Goal: Task Accomplishment & Management: Use online tool/utility

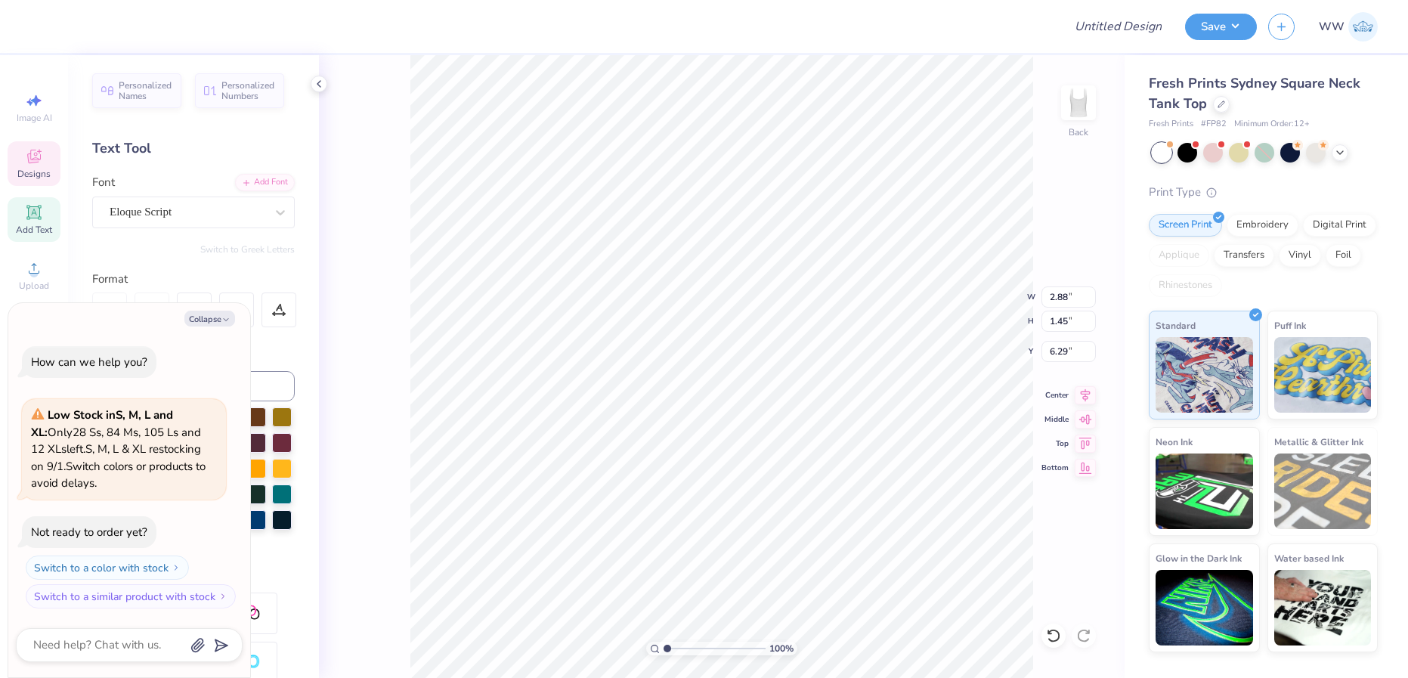
scroll to position [13, 2]
type textarea "x"
type input "4.74"
type input "1.94"
type input "4.84"
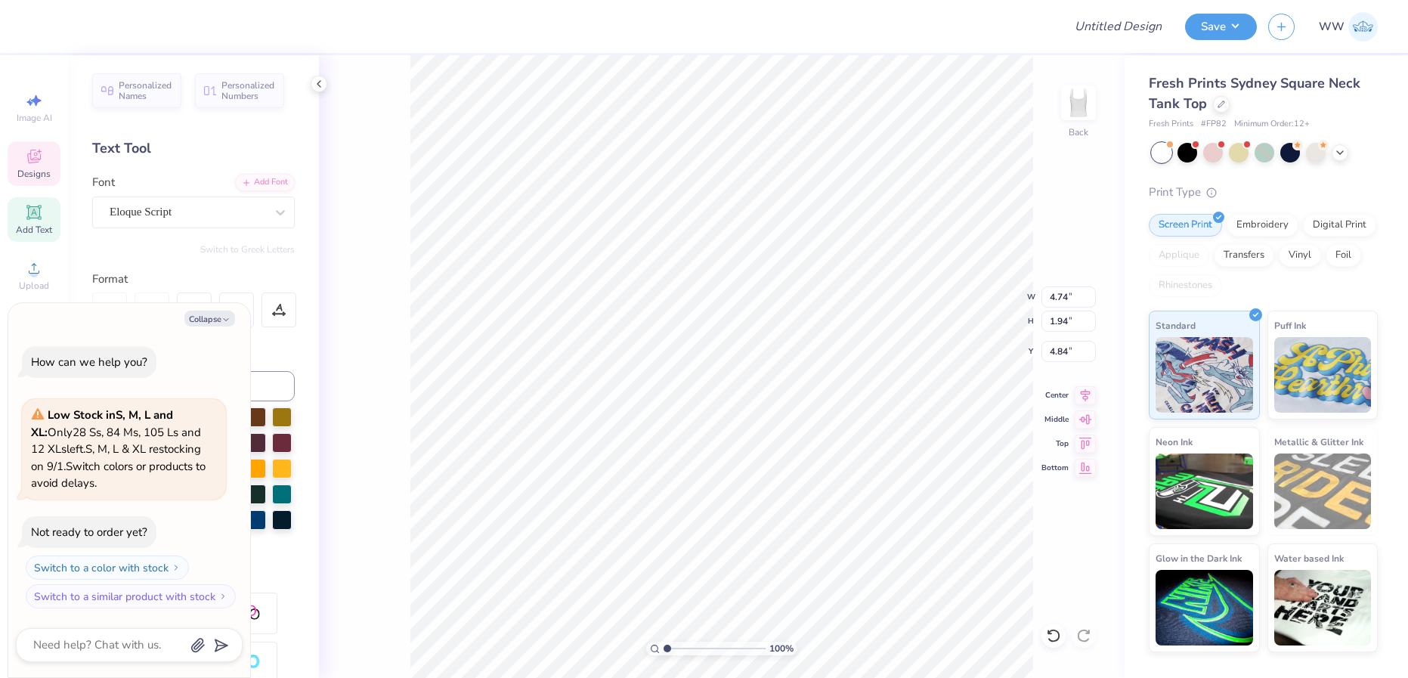
type textarea "x"
type textarea "[PERSON_NAME]"
type textarea "x"
type textarea "Chi Ome"
type textarea "x"
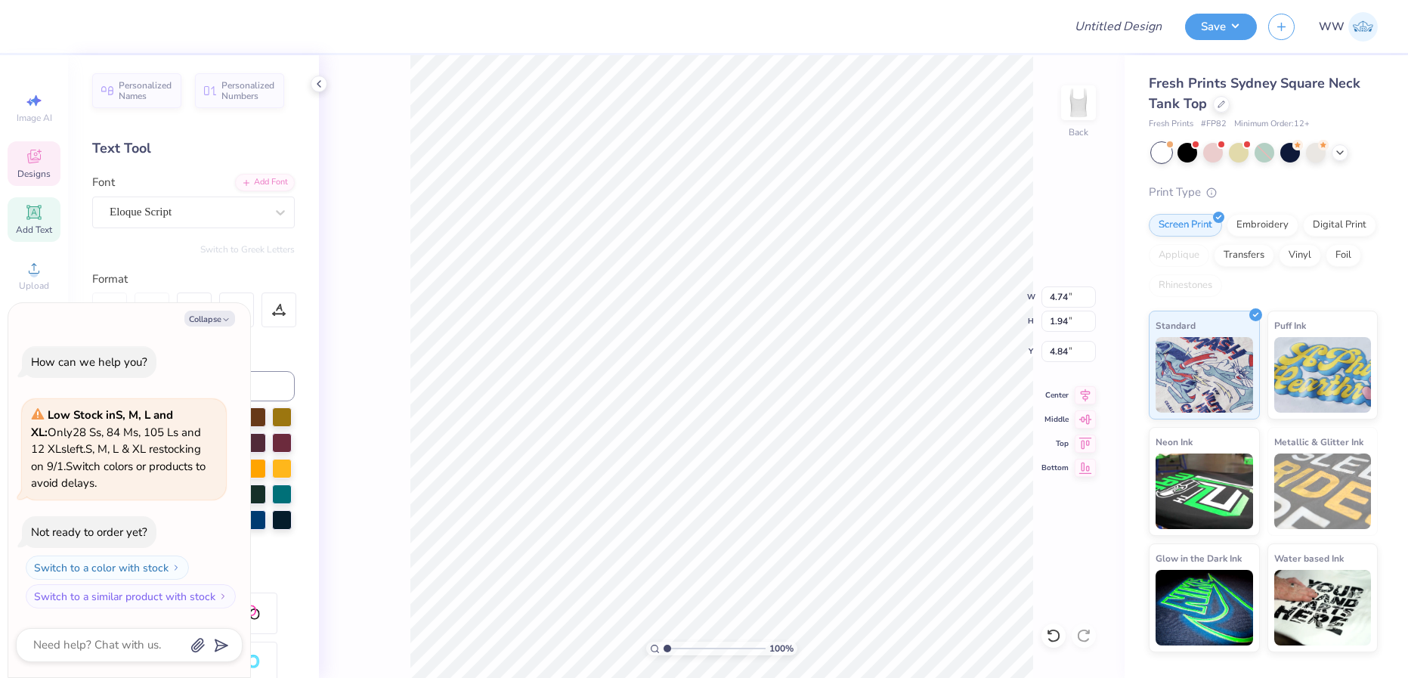
type textarea "Chi Om"
type textarea "x"
type textarea "Chi O"
type textarea "x"
type textarea "Chi"
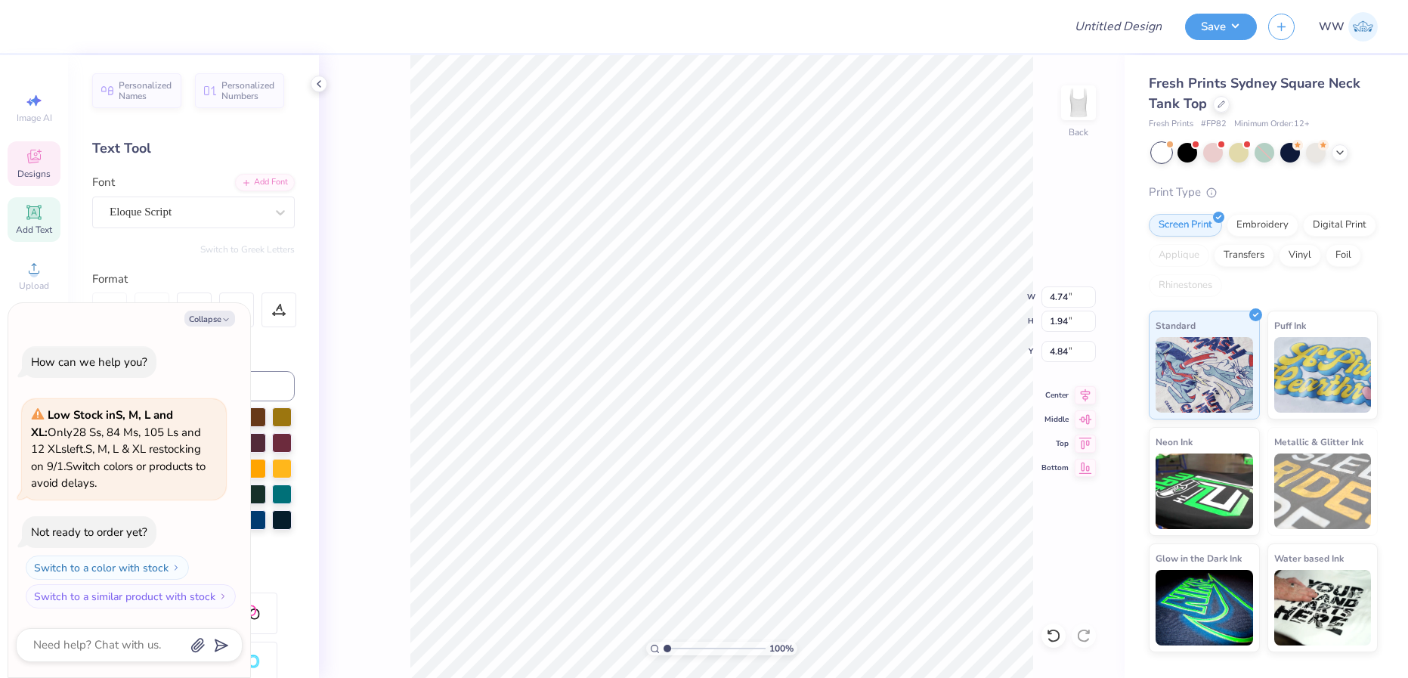
scroll to position [13, 2]
type textarea "x"
type textarea "Chi"
type textarea "x"
type textarea "Ch"
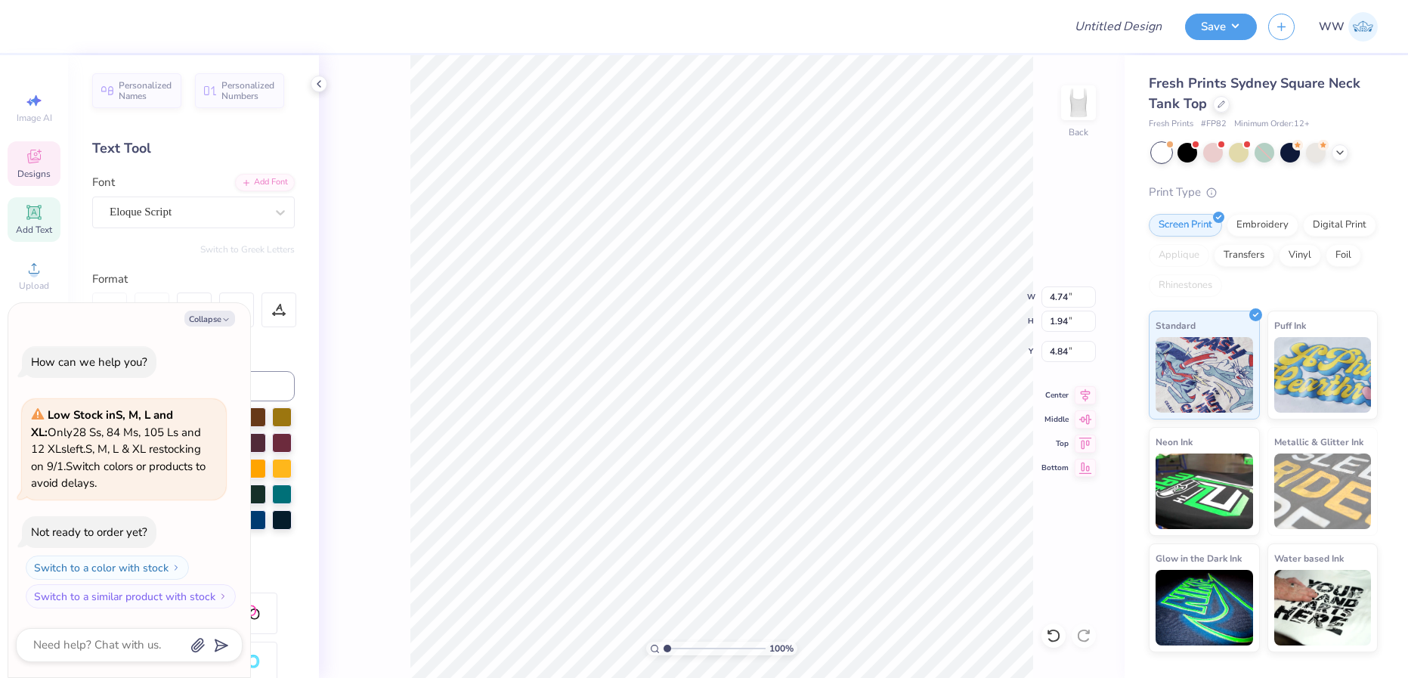
type textarea "x"
type textarea "C"
type textarea "x"
type textarea "A"
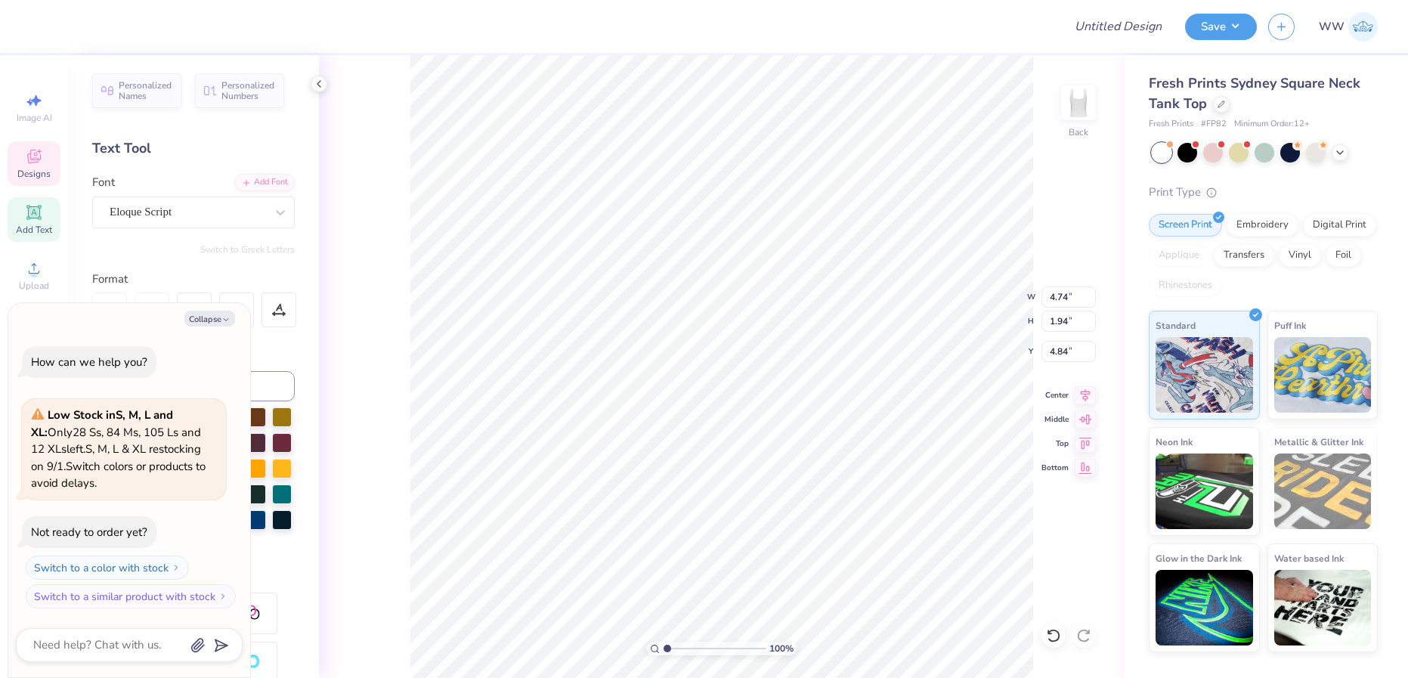
scroll to position [13, 2]
type textarea "x"
type textarea "Al"
type textarea "x"
type textarea "Alp"
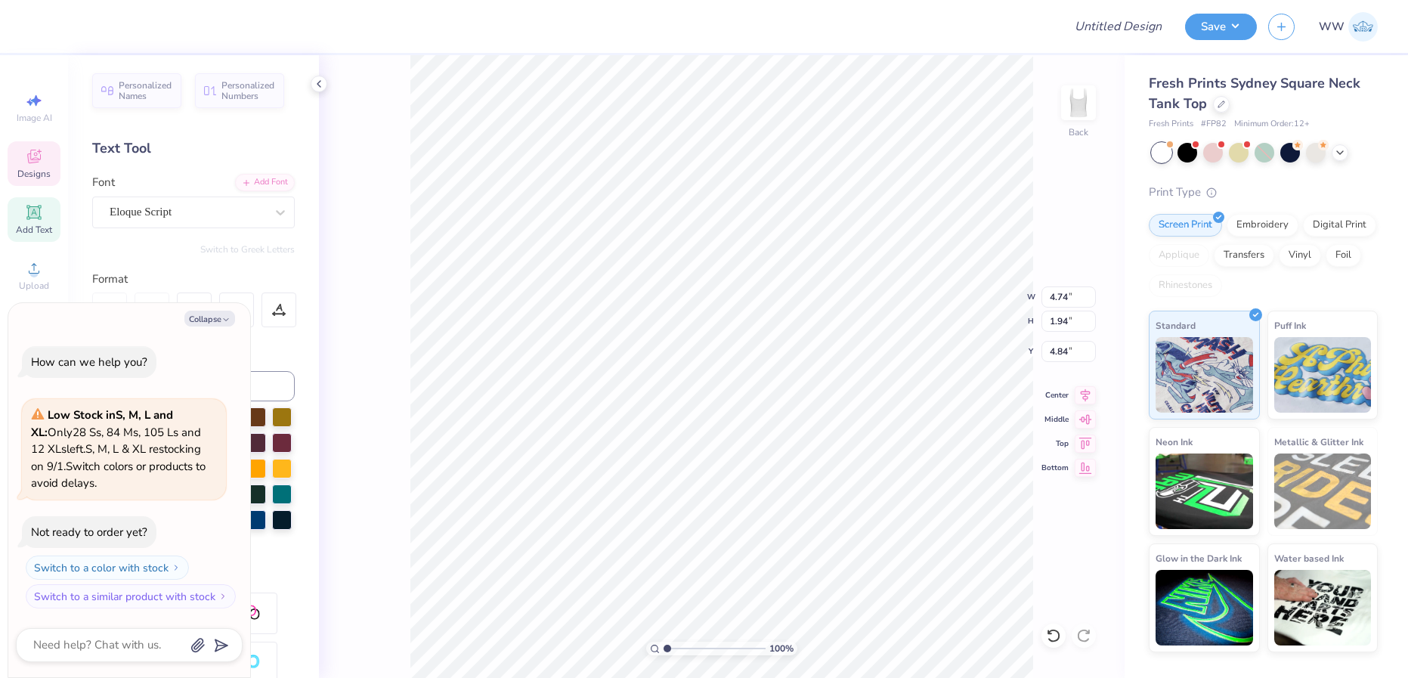
type textarea "x"
type textarea "Alph"
type textarea "x"
type textarea "Alpha"
type textarea "x"
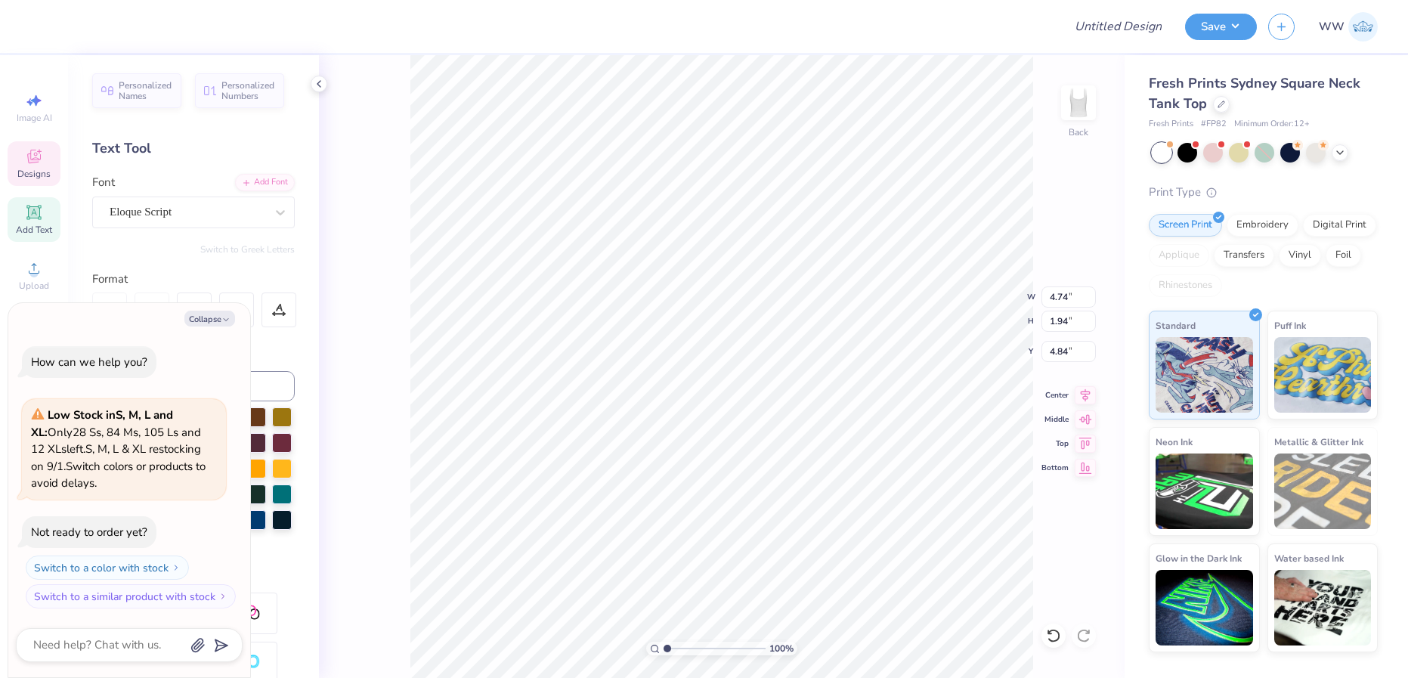
type textarea "Alpha"
type textarea "x"
type textarea "Alpha P"
type textarea "x"
type textarea "Alpha Ph"
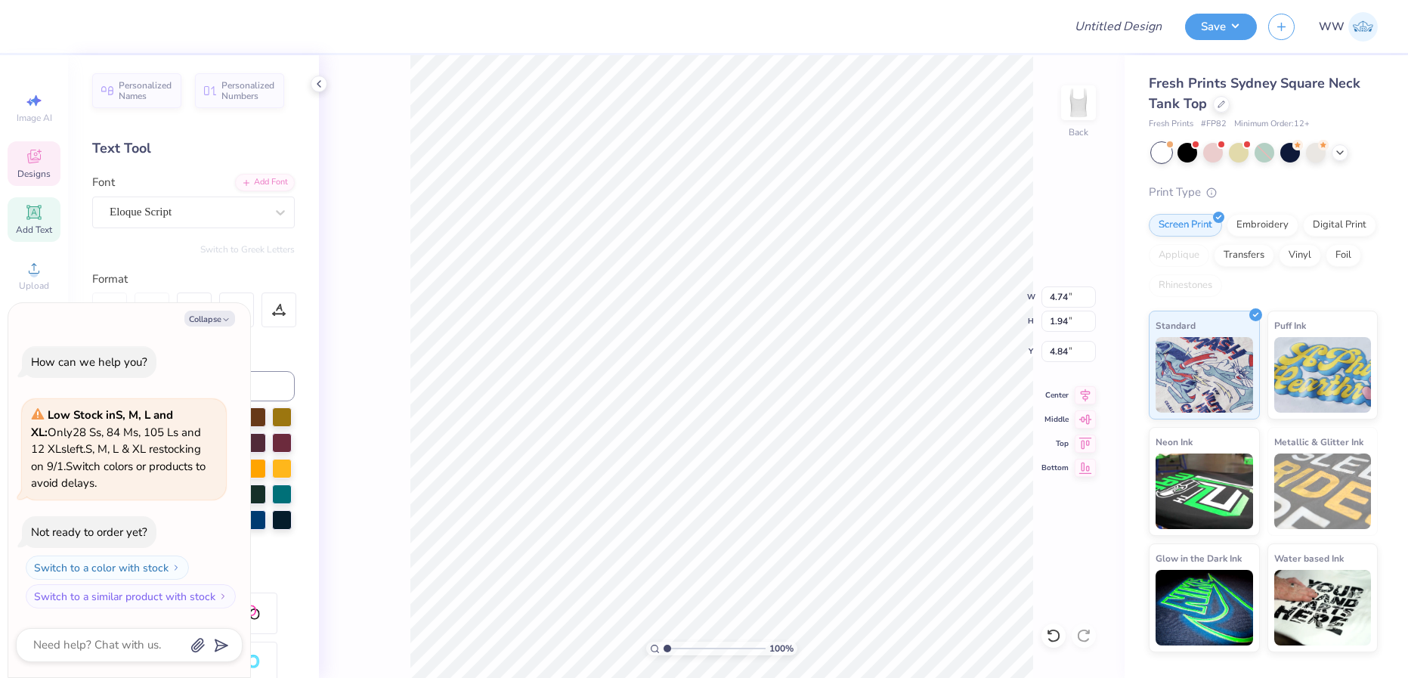
type textarea "x"
type textarea "Alpha Phi"
click at [33, 29] on div at bounding box center [40, 24] width 21 height 21
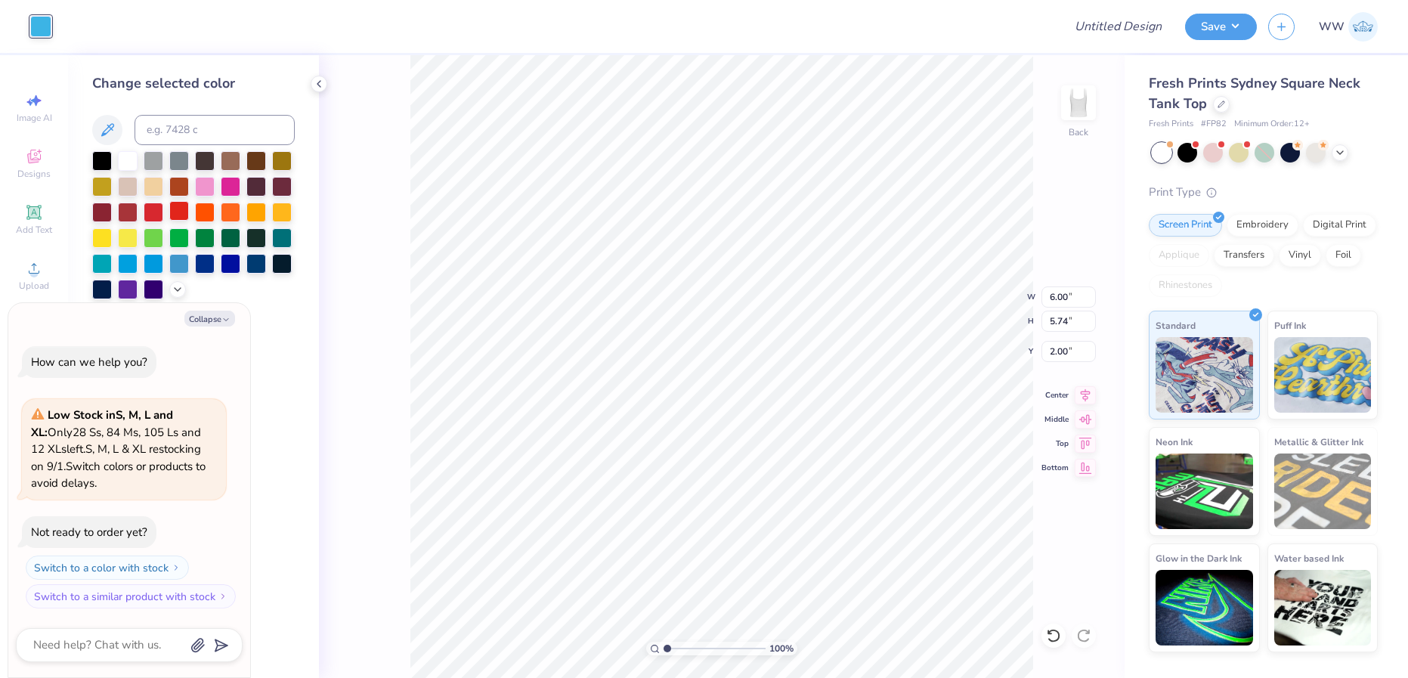
click at [181, 212] on div at bounding box center [179, 211] width 20 height 20
click at [178, 288] on polyline at bounding box center [178, 287] width 6 height 3
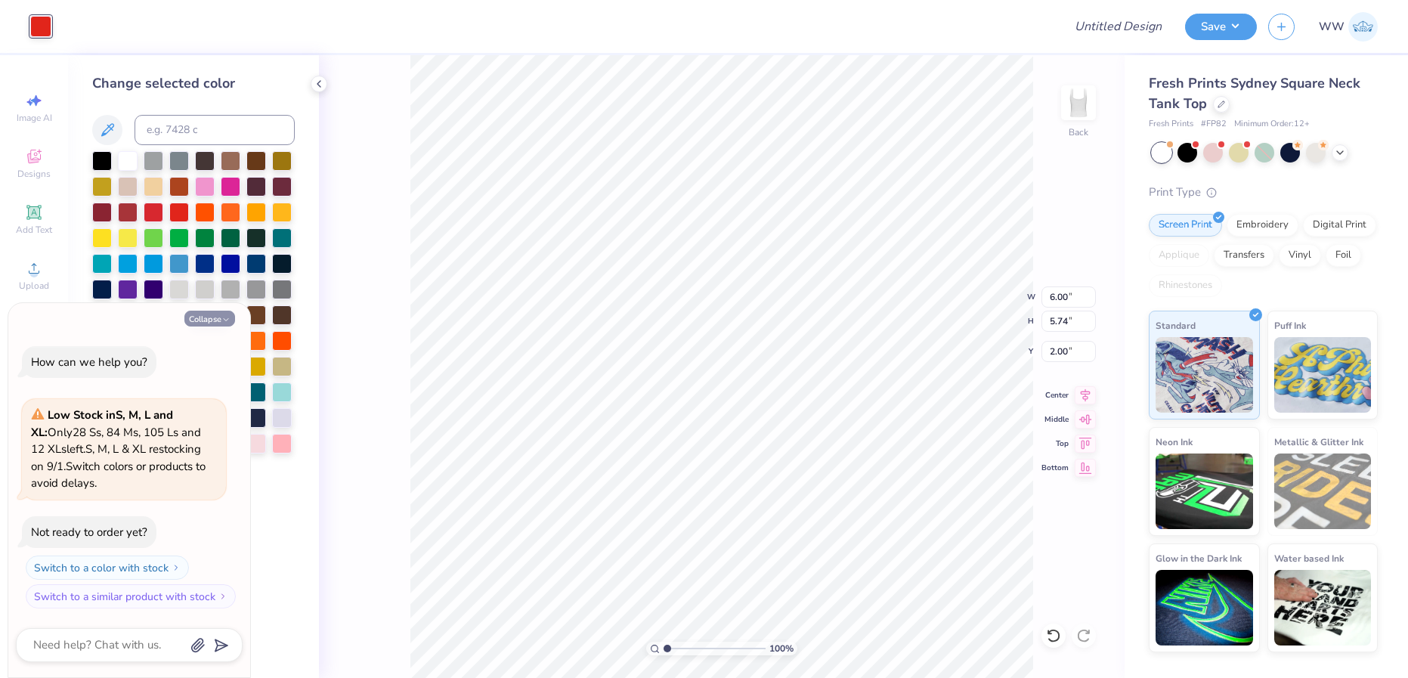
click at [216, 320] on button "Collapse" at bounding box center [209, 319] width 51 height 16
type textarea "x"
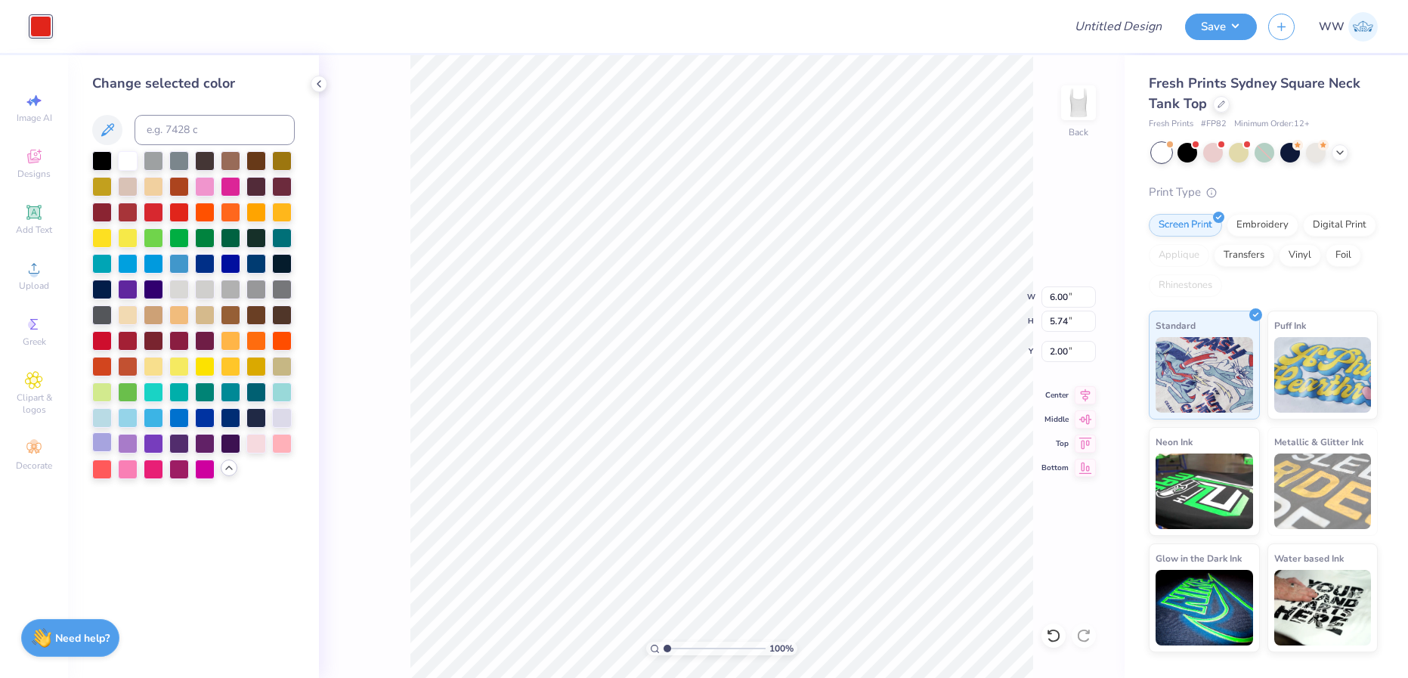
click at [105, 436] on div at bounding box center [102, 442] width 20 height 20
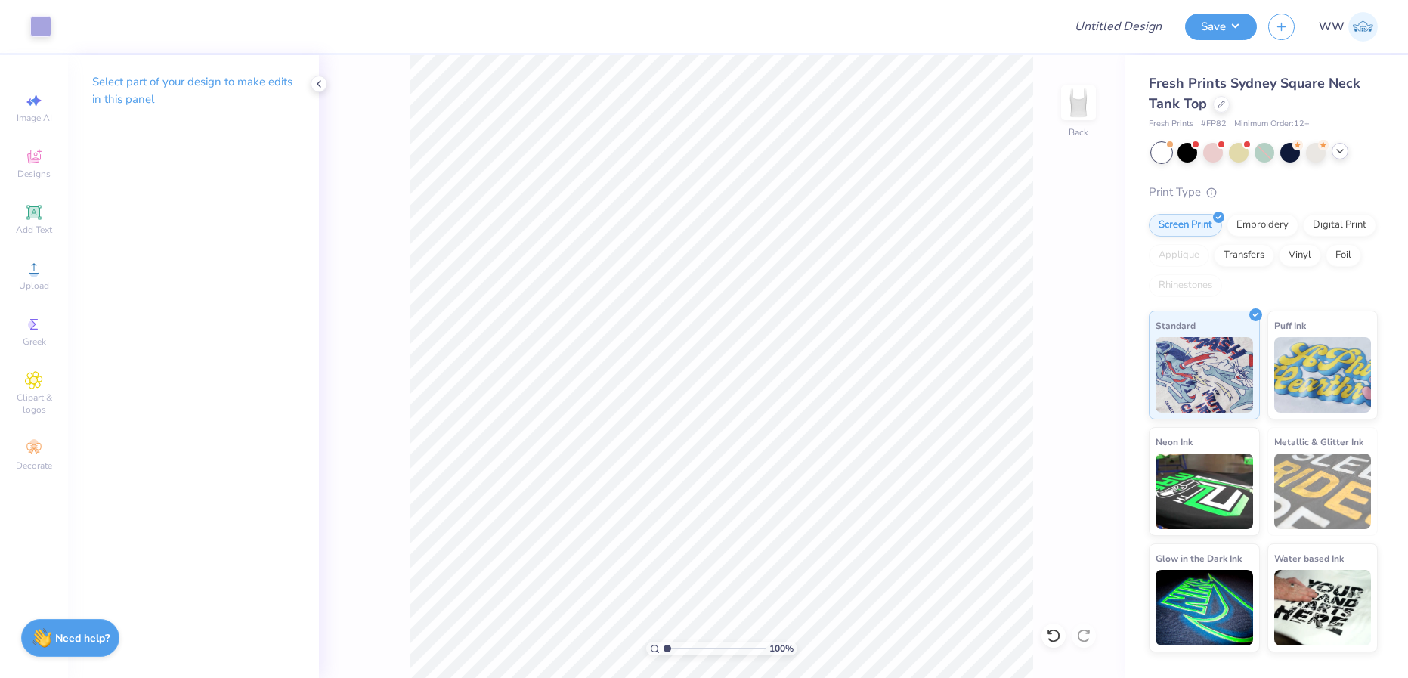
click at [1340, 145] on icon at bounding box center [1340, 151] width 12 height 12
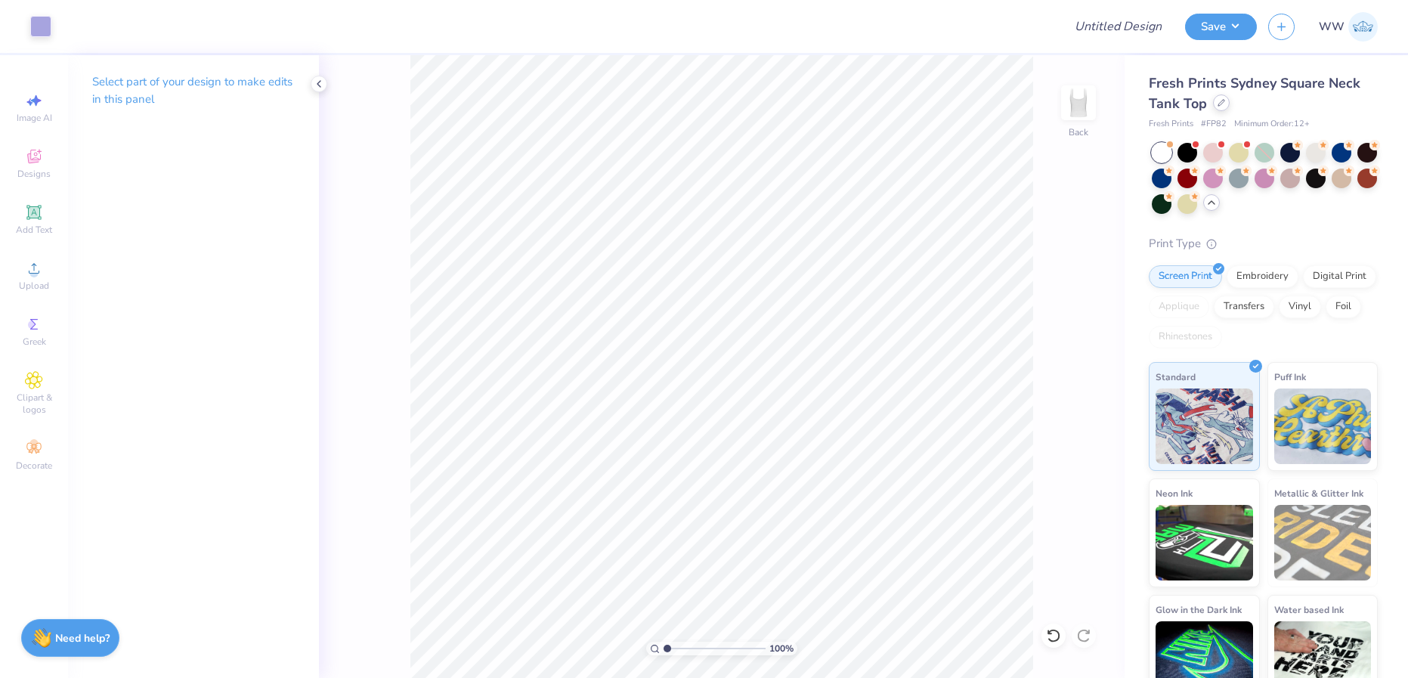
click at [1217, 104] on icon at bounding box center [1221, 103] width 8 height 8
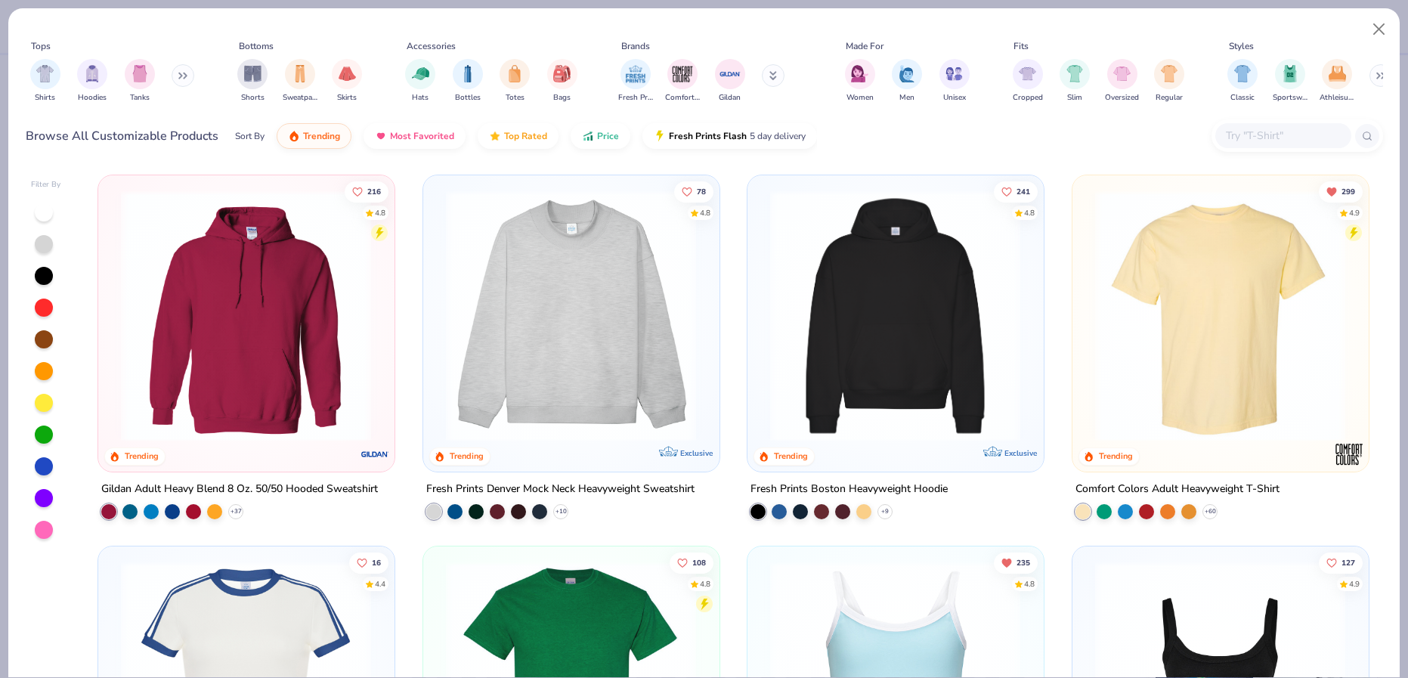
click at [643, 314] on img at bounding box center [570, 315] width 265 height 251
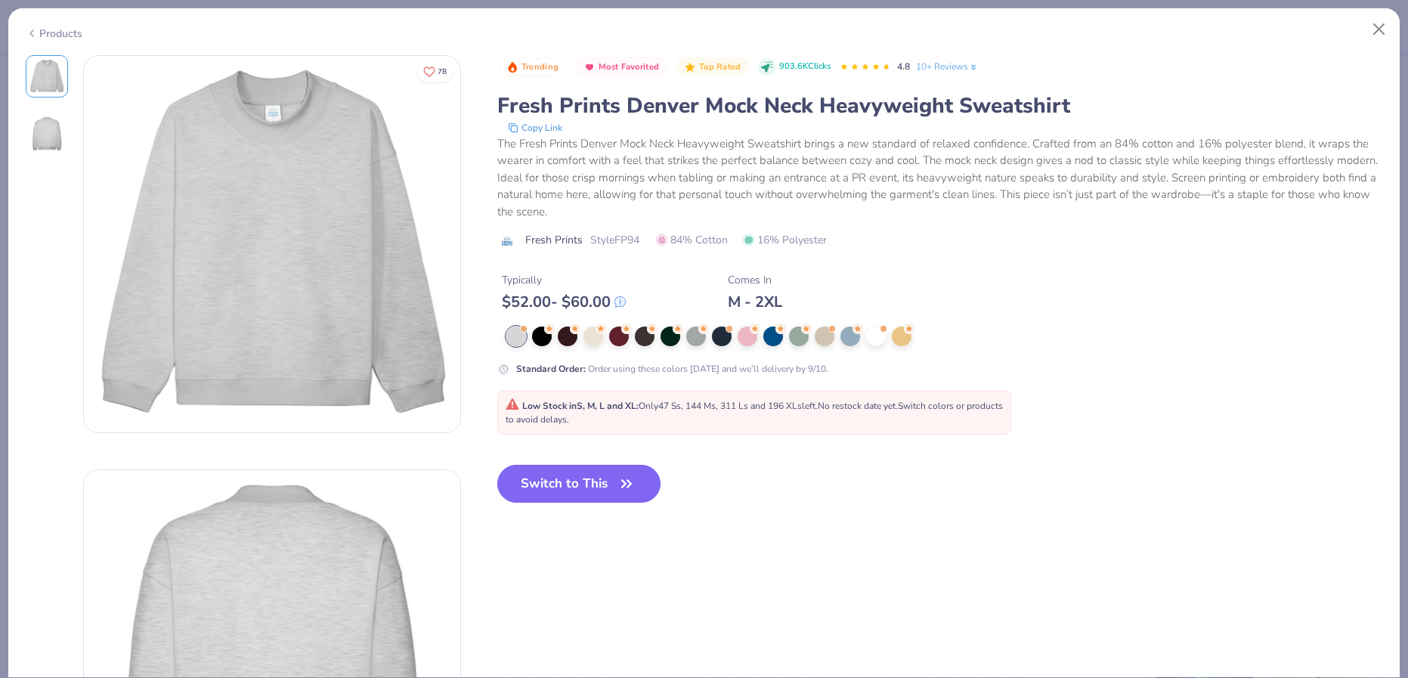
click at [626, 481] on icon "button" at bounding box center [626, 483] width 21 height 21
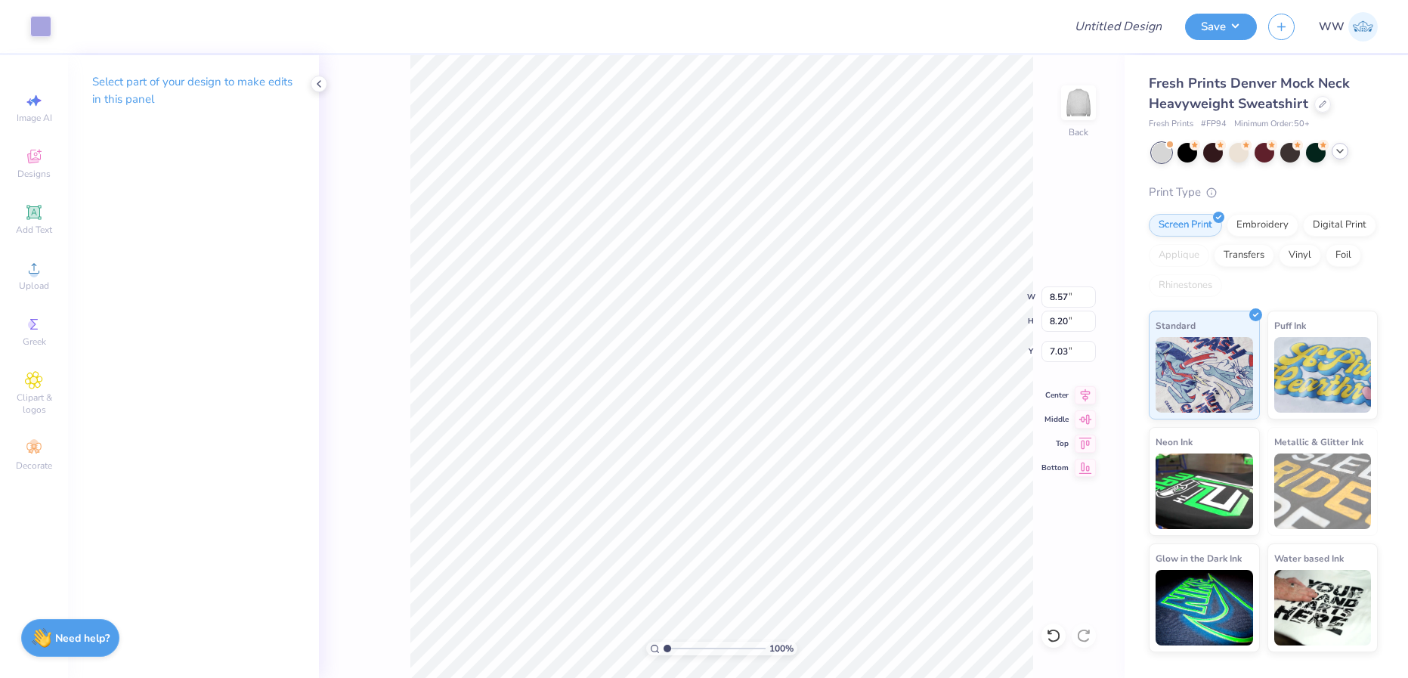
type input "8.57"
type input "8.20"
type input "1.46"
click at [30, 31] on div at bounding box center [40, 24] width 21 height 21
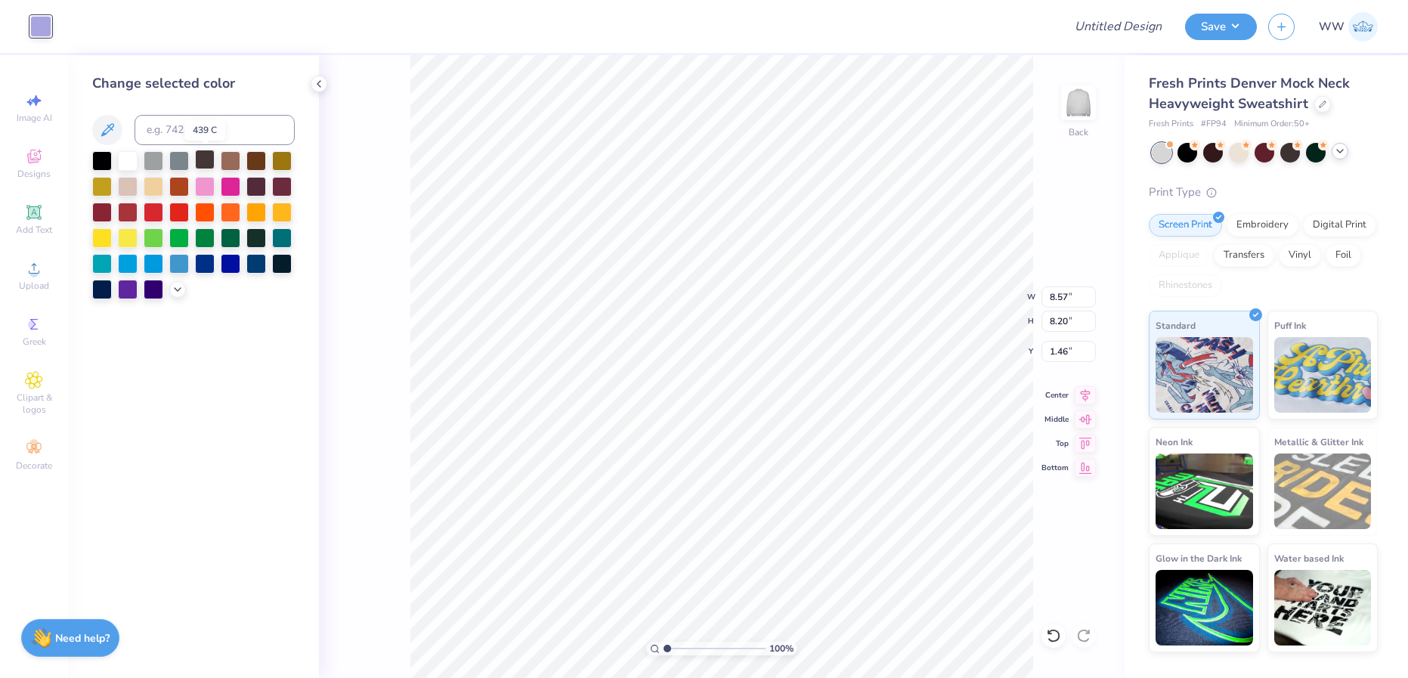
click at [205, 158] on div at bounding box center [205, 160] width 20 height 20
